Goal: Communication & Community: Answer question/provide support

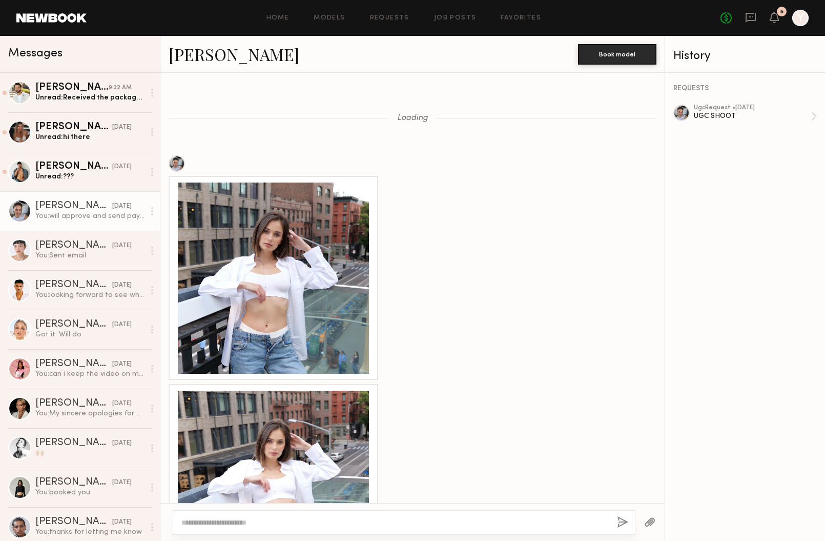
scroll to position [993, 0]
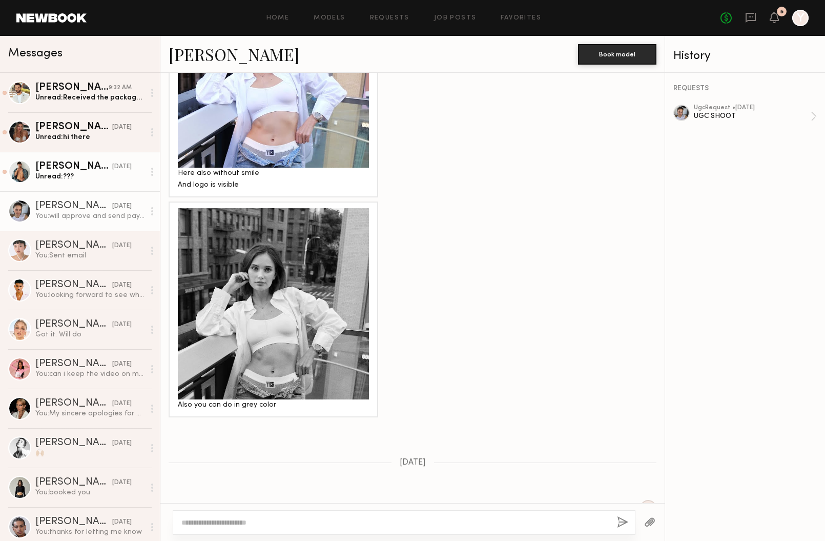
click at [73, 176] on div "Unread: ???" at bounding box center [89, 177] width 109 height 10
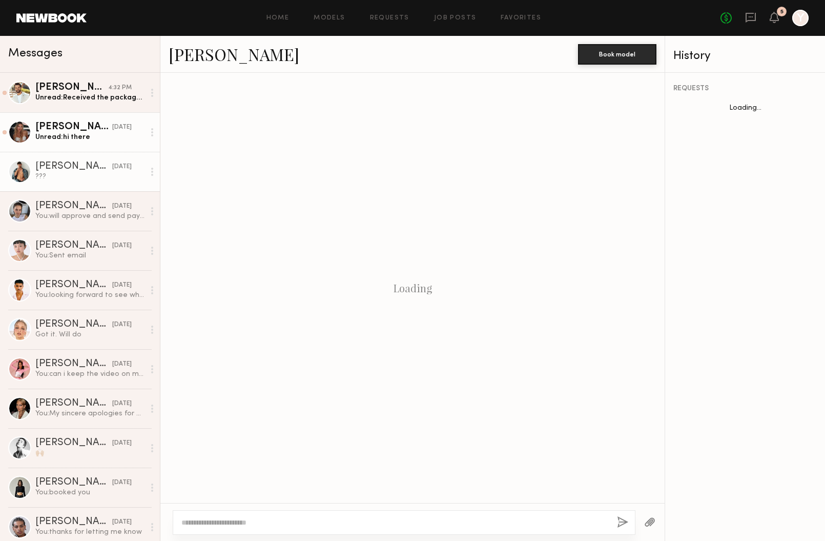
scroll to position [351, 0]
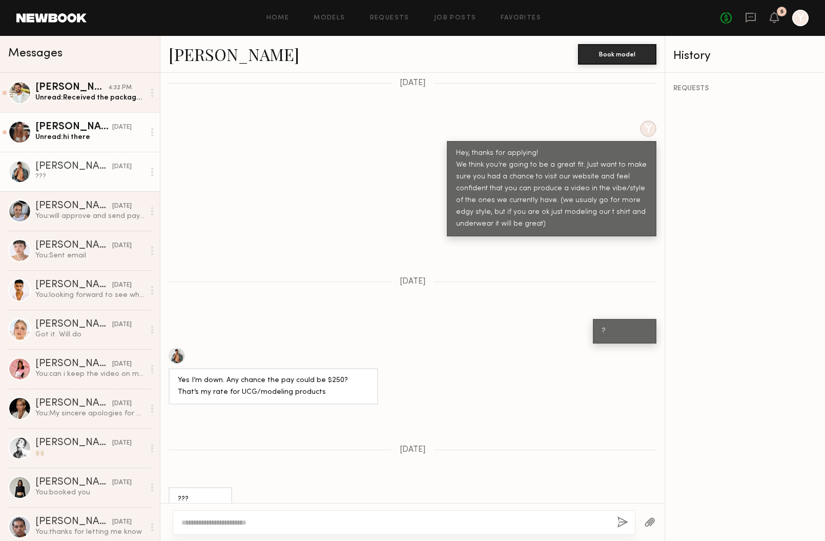
click at [107, 139] on div "Unread: hi there" at bounding box center [89, 137] width 109 height 10
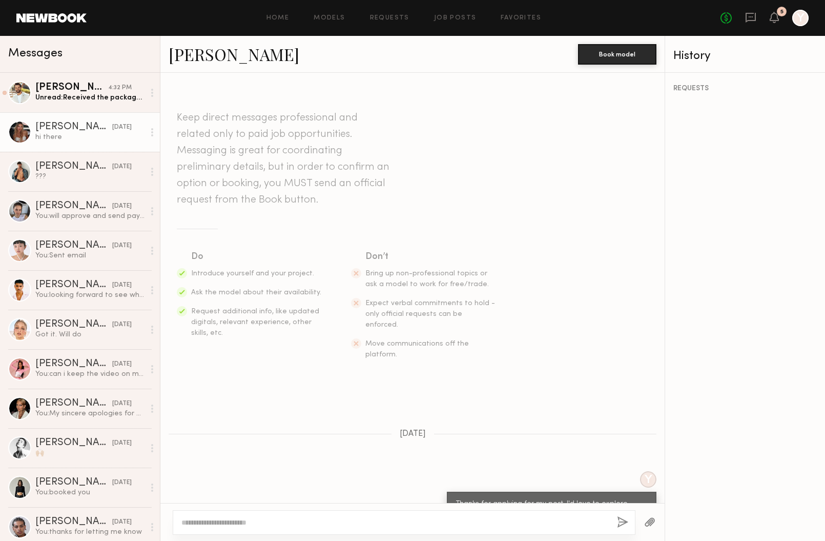
scroll to position [638, 0]
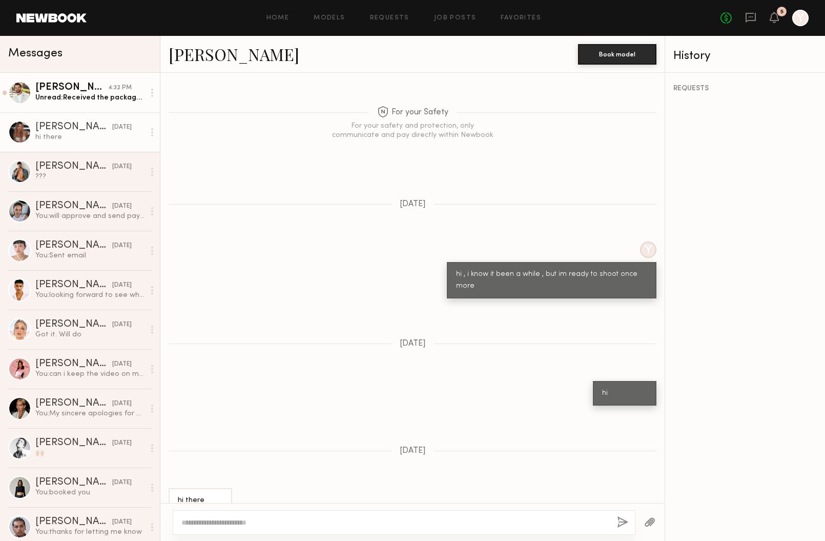
click at [92, 97] on div "Unread: Received the package last night. Content coming [DATE] 🙏🏼🙌🏼" at bounding box center [89, 98] width 109 height 10
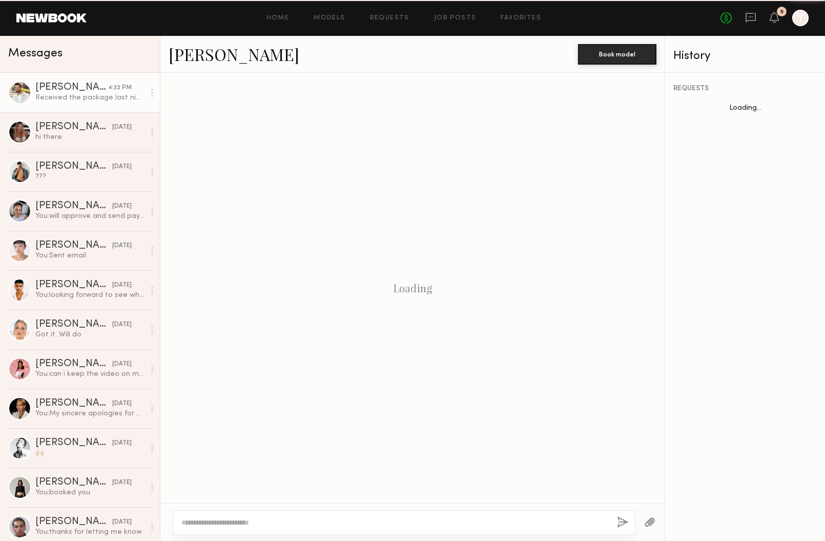
scroll to position [461, 0]
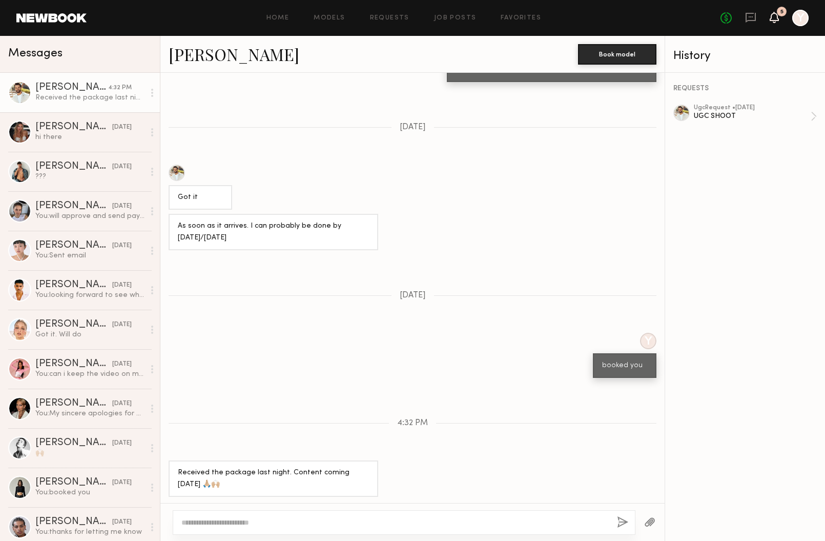
click at [773, 17] on icon at bounding box center [775, 16] width 8 height 7
